Goal: Find specific page/section: Find specific page/section

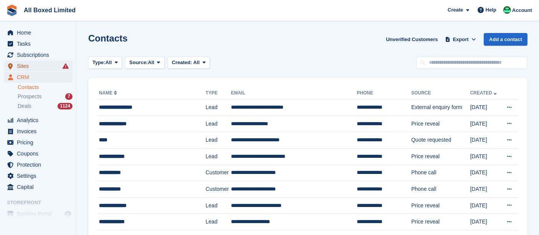
click at [35, 64] on span "Sites" at bounding box center [40, 66] width 46 height 11
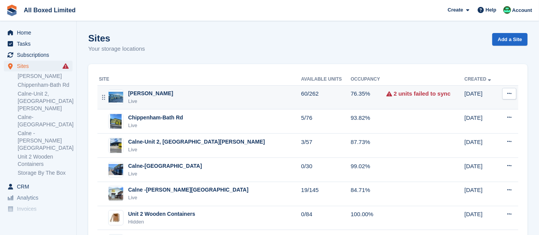
click at [152, 97] on div "[PERSON_NAME]" at bounding box center [150, 93] width 45 height 8
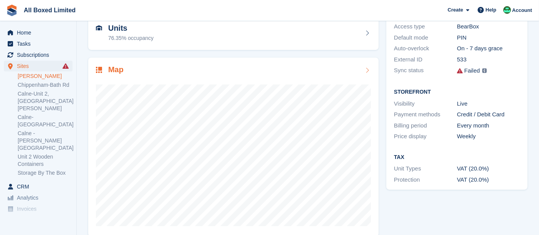
scroll to position [92, 0]
